Goal: Transaction & Acquisition: Purchase product/service

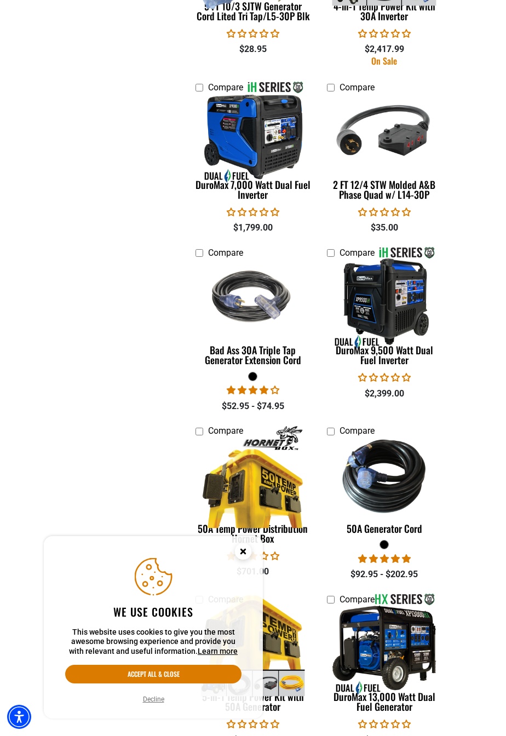
scroll to position [1282, 0]
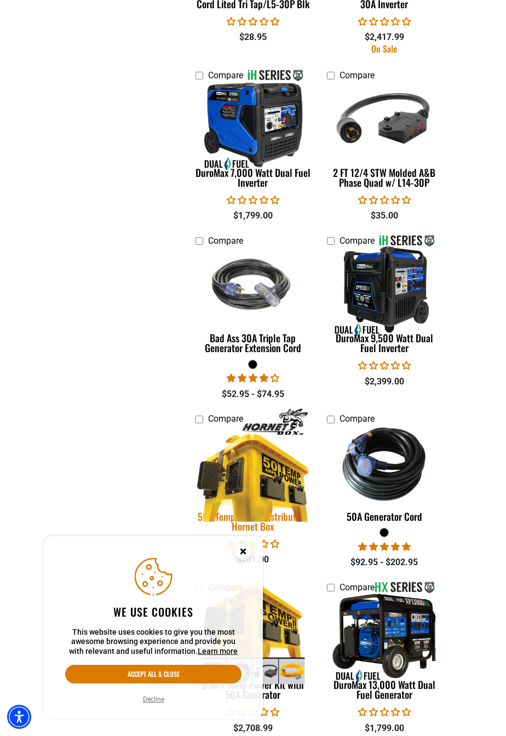
click at [256, 474] on img at bounding box center [252, 465] width 129 height 116
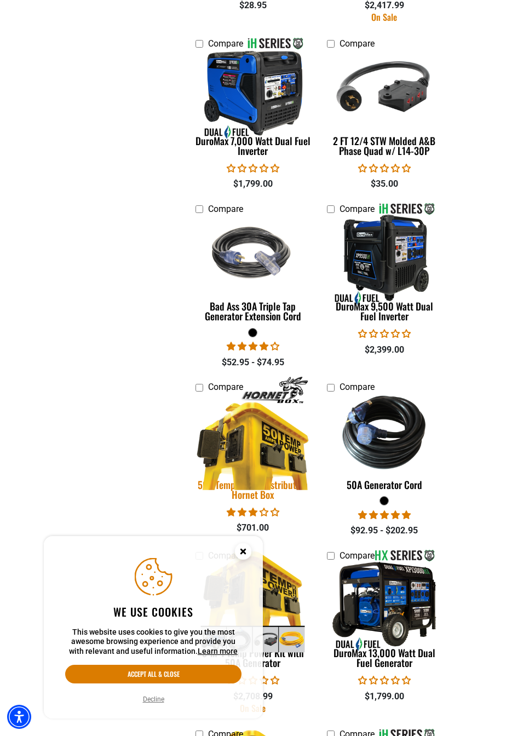
scroll to position [1317, 0]
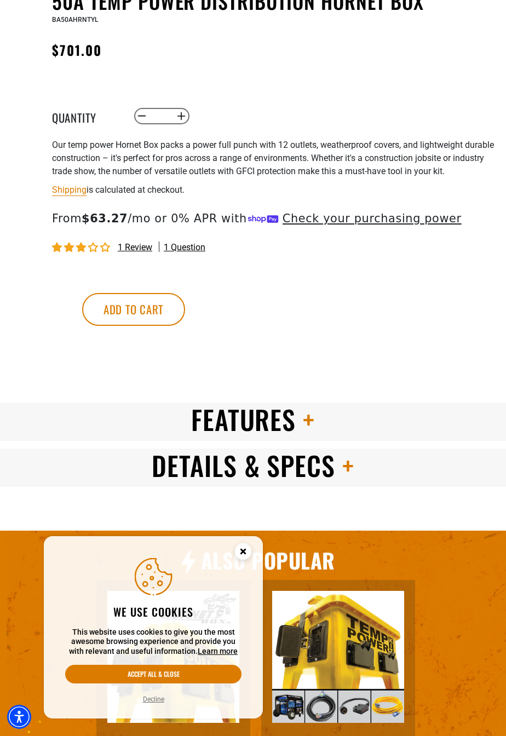
scroll to position [603, 0]
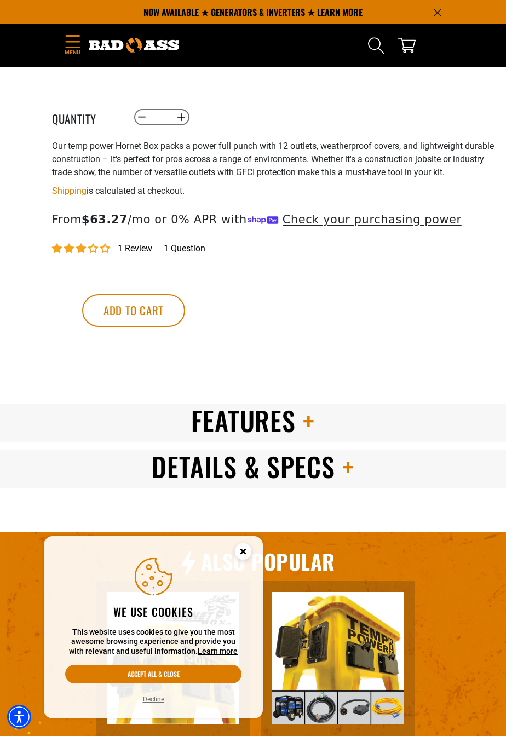
click at [323, 424] on h2 "Features" at bounding box center [253, 421] width 506 height 34
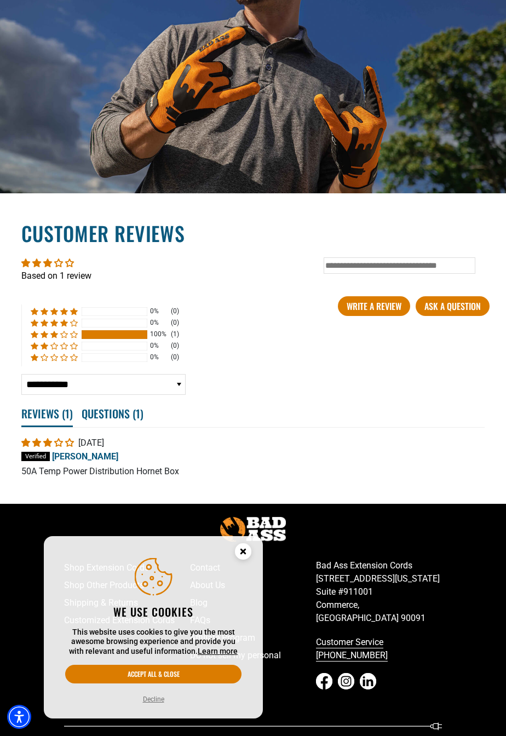
scroll to position [1681, 0]
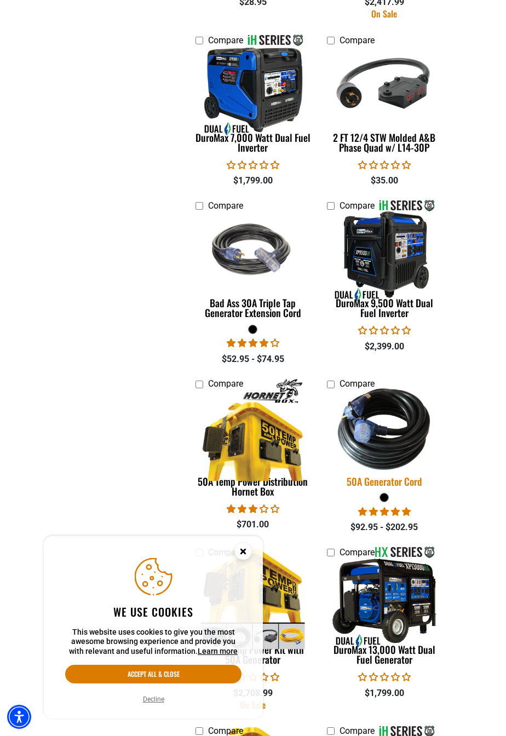
click at [398, 433] on img at bounding box center [384, 429] width 129 height 116
